Goal: Information Seeking & Learning: Check status

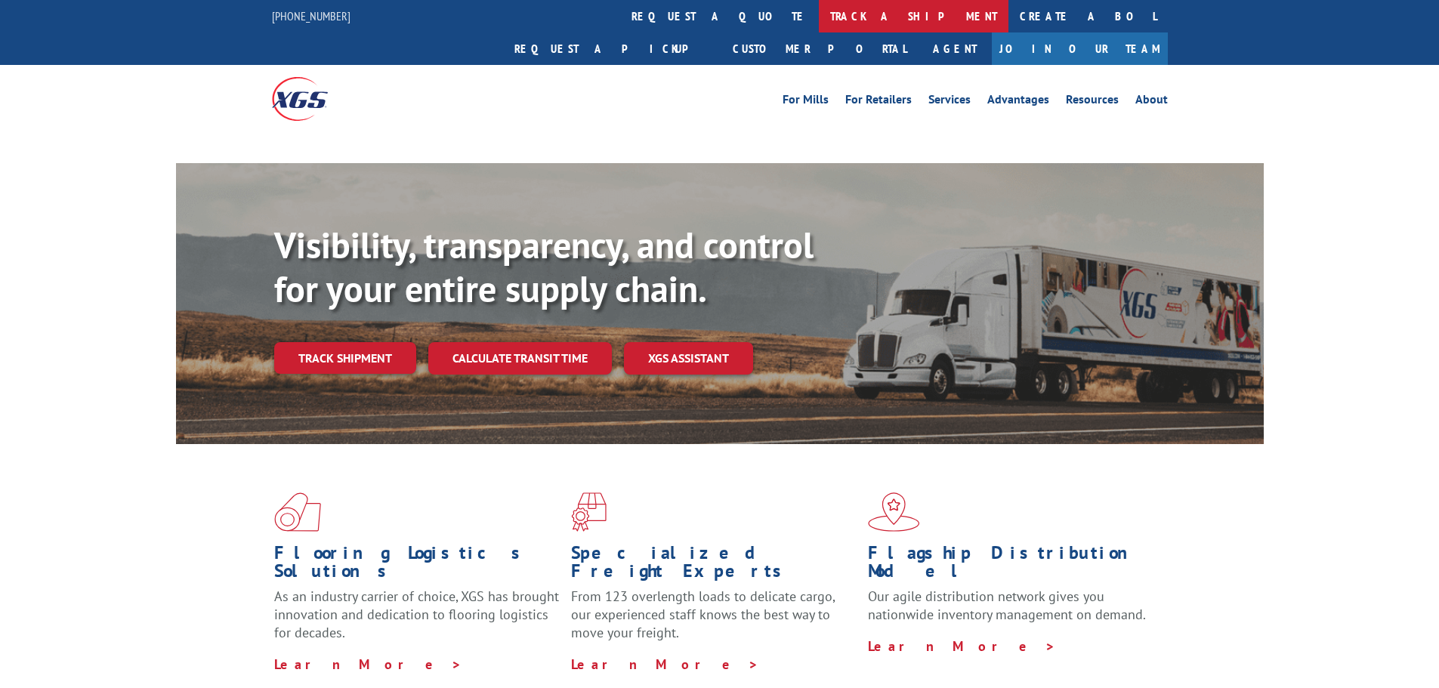
click at [819, 16] on link "track a shipment" at bounding box center [914, 16] width 190 height 32
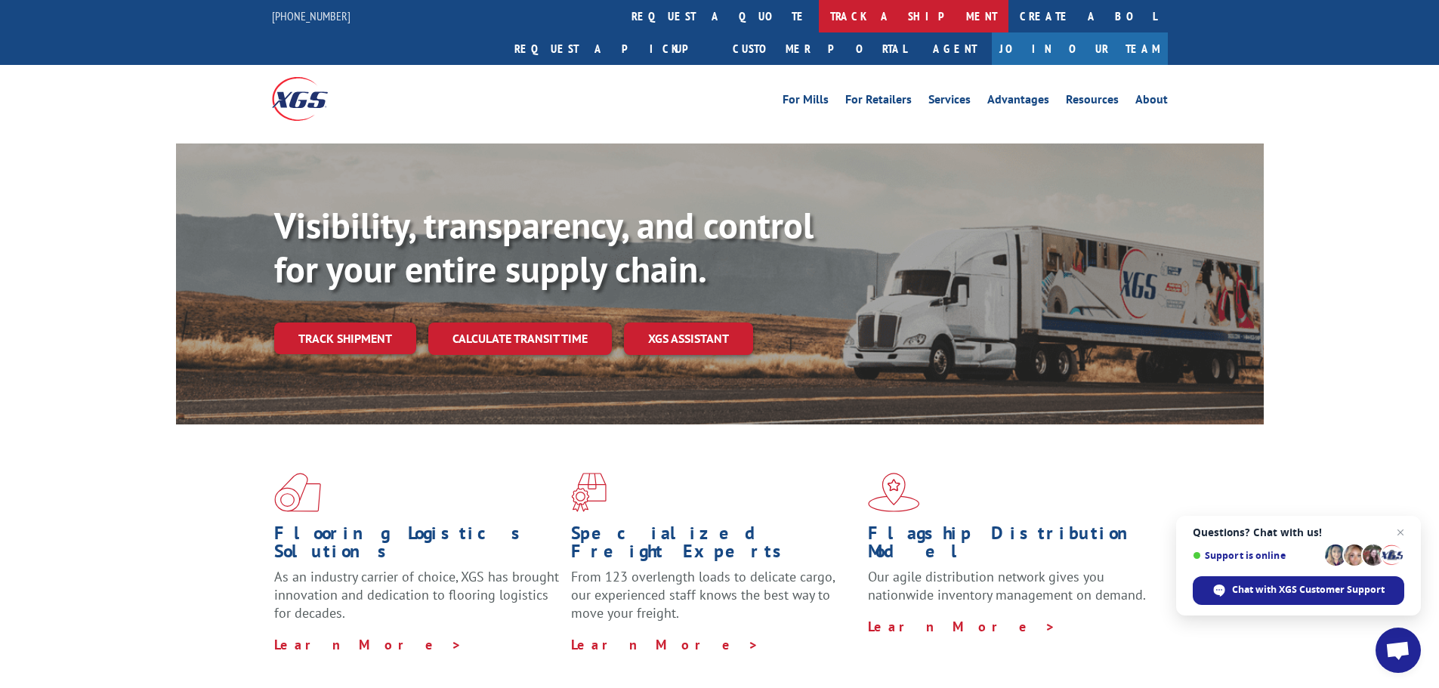
click at [819, 16] on link "track a shipment" at bounding box center [914, 16] width 190 height 32
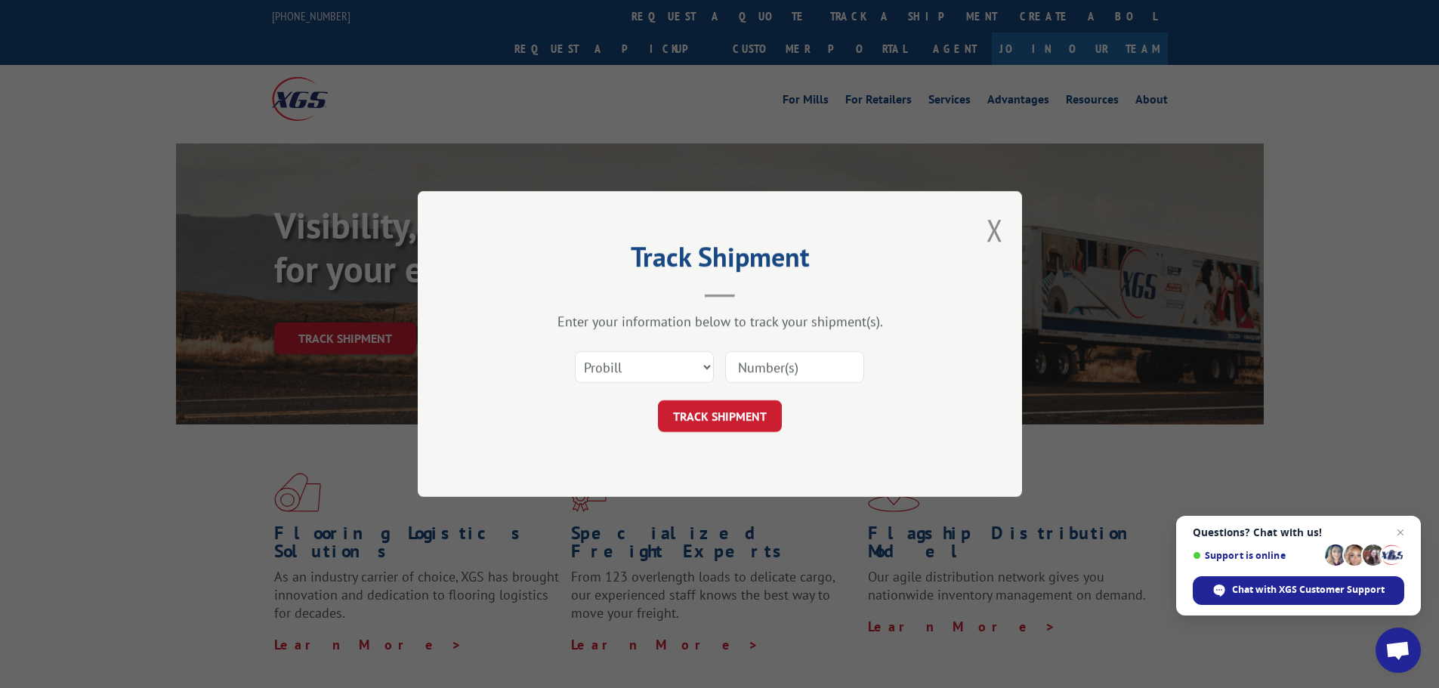
click at [774, 368] on input at bounding box center [794, 367] width 139 height 32
paste input "17587643"
type input "17587643"
click at [741, 413] on button "TRACK SHIPMENT" at bounding box center [720, 416] width 124 height 32
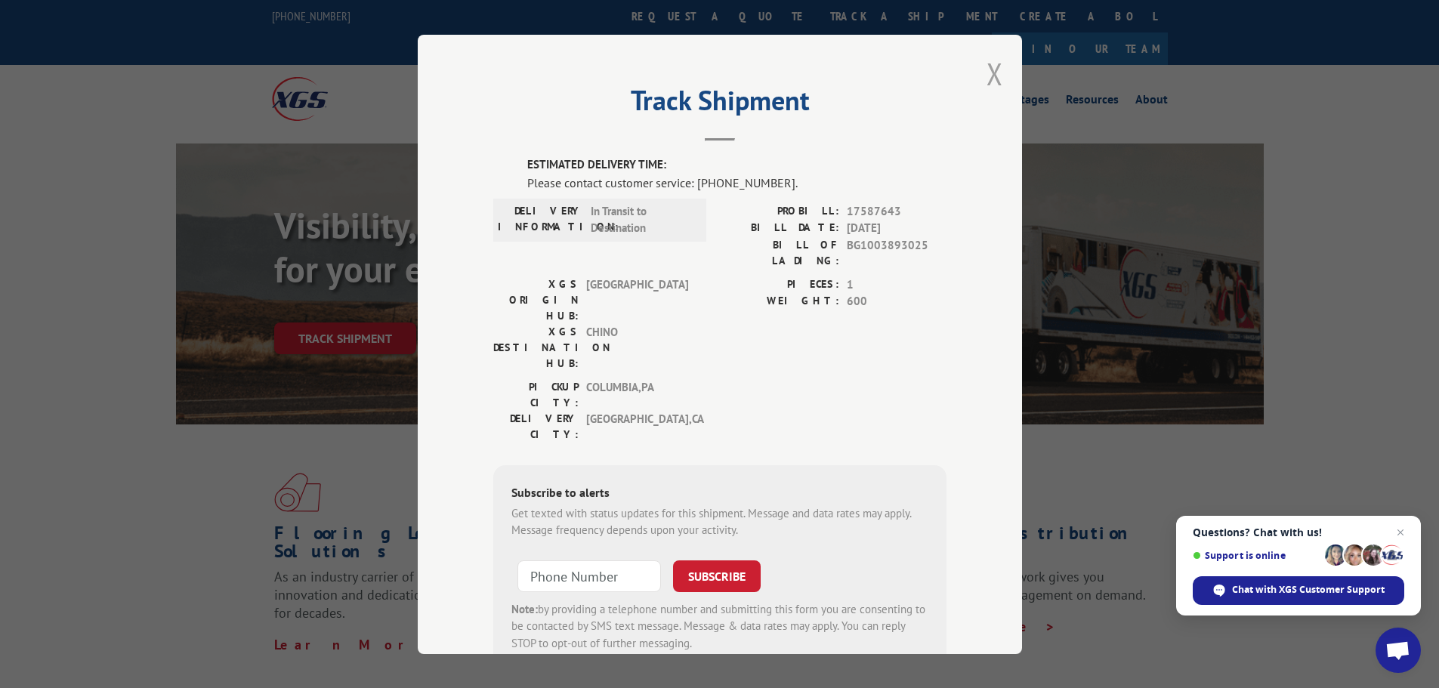
click at [987, 70] on button "Close modal" at bounding box center [995, 74] width 17 height 40
